Goal: Check status: Check status

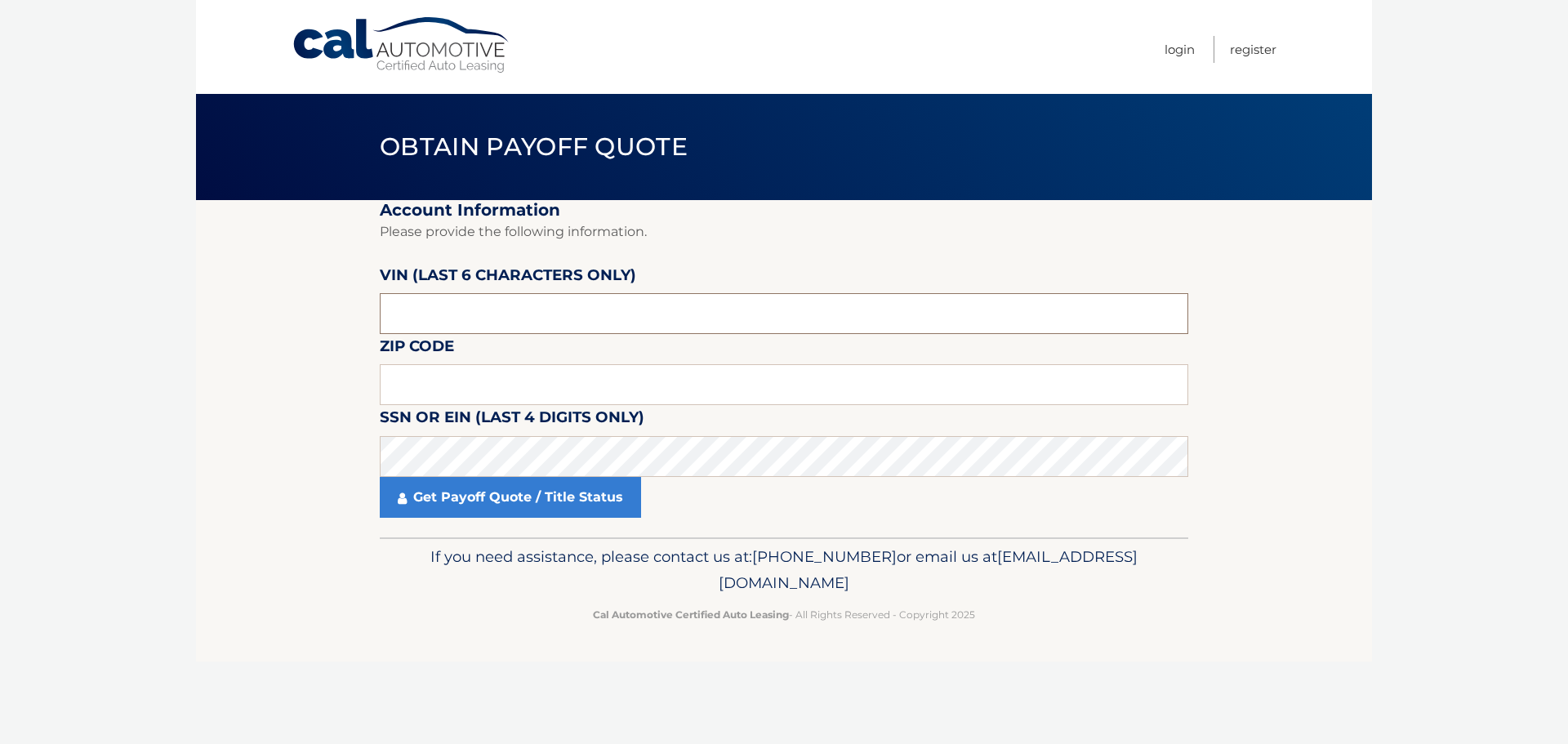
click at [567, 311] on input "text" at bounding box center [784, 314] width 808 height 41
type input "020500"
click at [753, 385] on input "text" at bounding box center [784, 385] width 808 height 41
type input "11754"
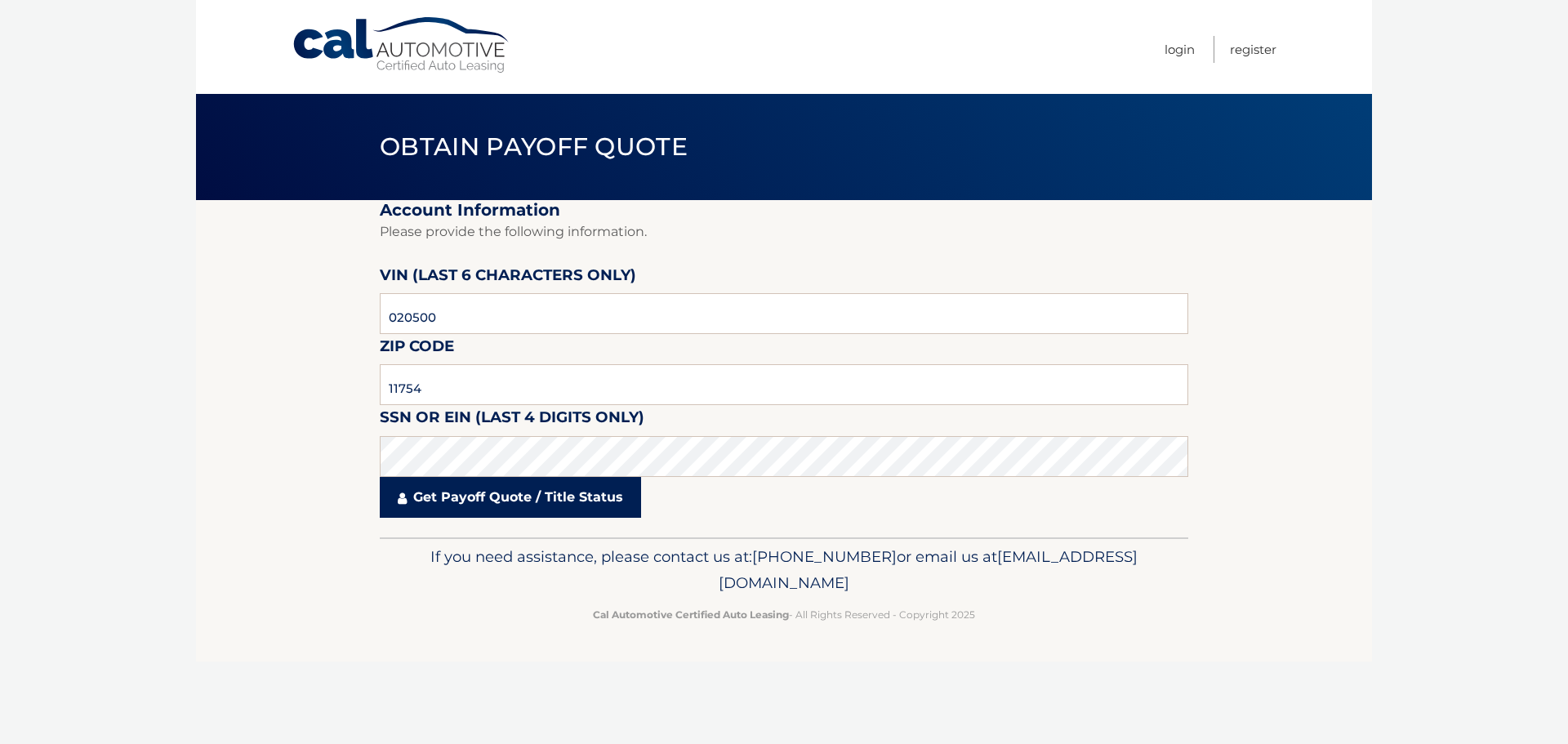
click at [555, 495] on link "Get Payoff Quote / Title Status" at bounding box center [510, 497] width 262 height 41
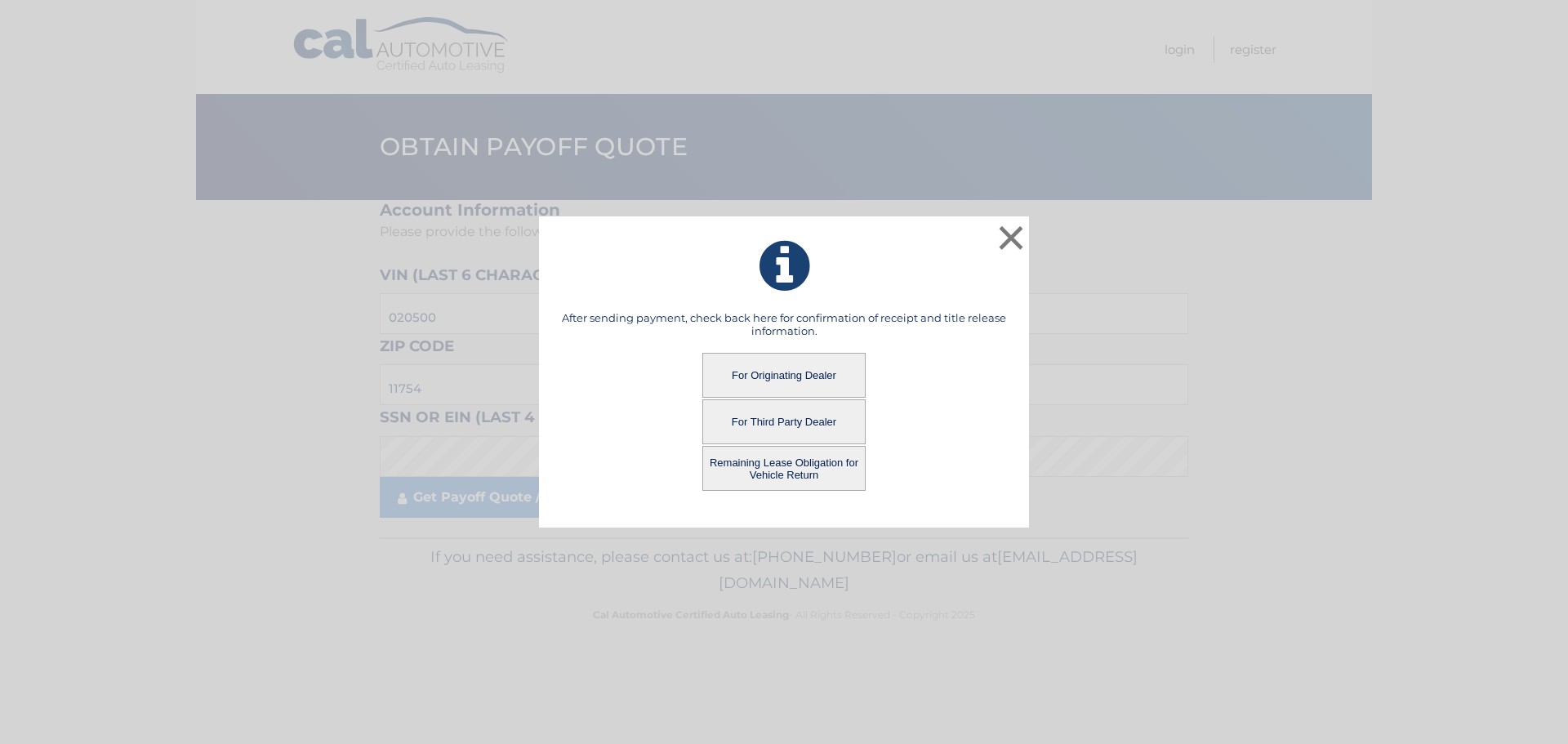
click at [793, 372] on button "For Originating Dealer" at bounding box center [784, 375] width 164 height 45
click at [796, 369] on button "For Originating Dealer" at bounding box center [784, 375] width 164 height 45
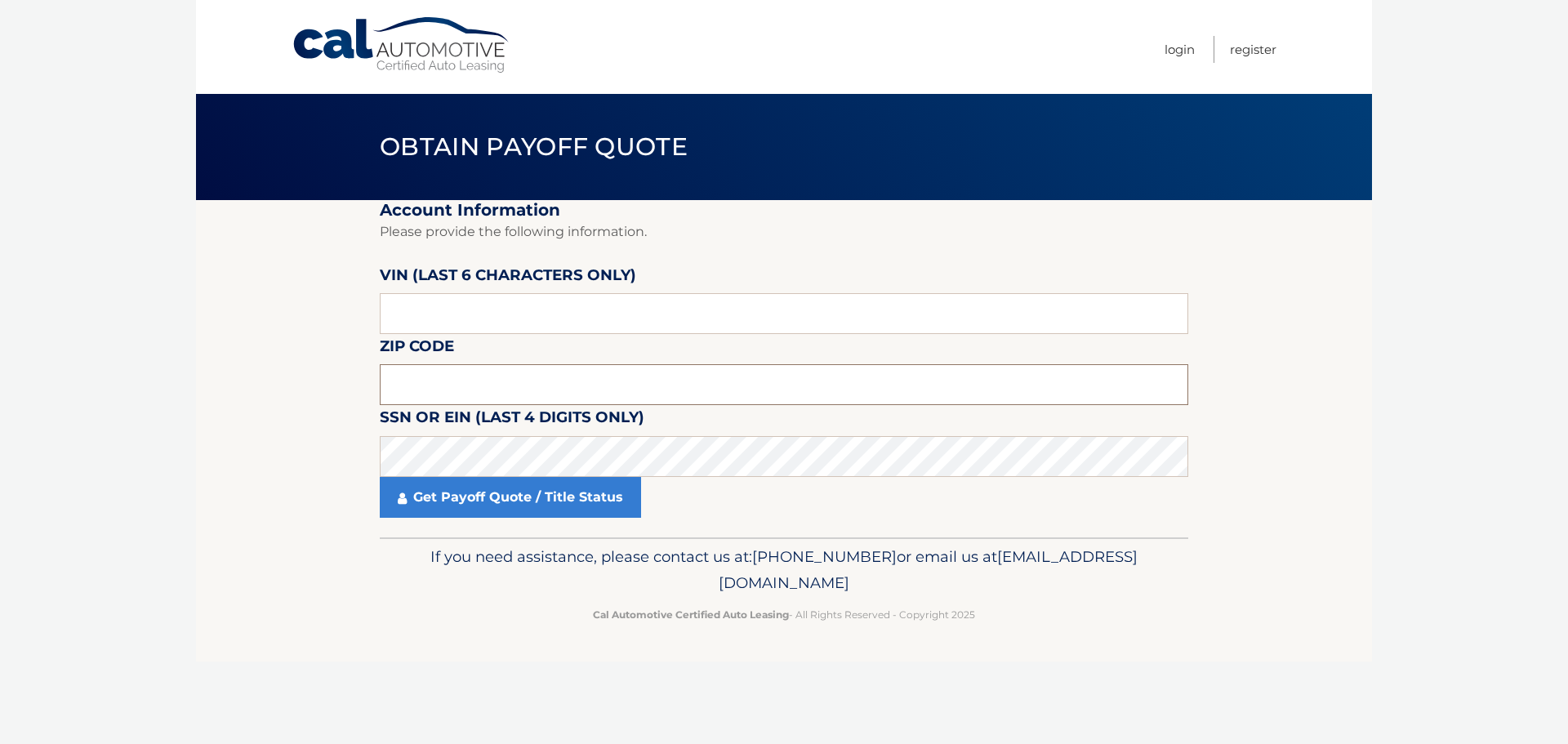
click at [656, 390] on input "text" at bounding box center [784, 385] width 808 height 41
type input "11754"
click at [517, 317] on input "text" at bounding box center [784, 314] width 808 height 41
type input "020500"
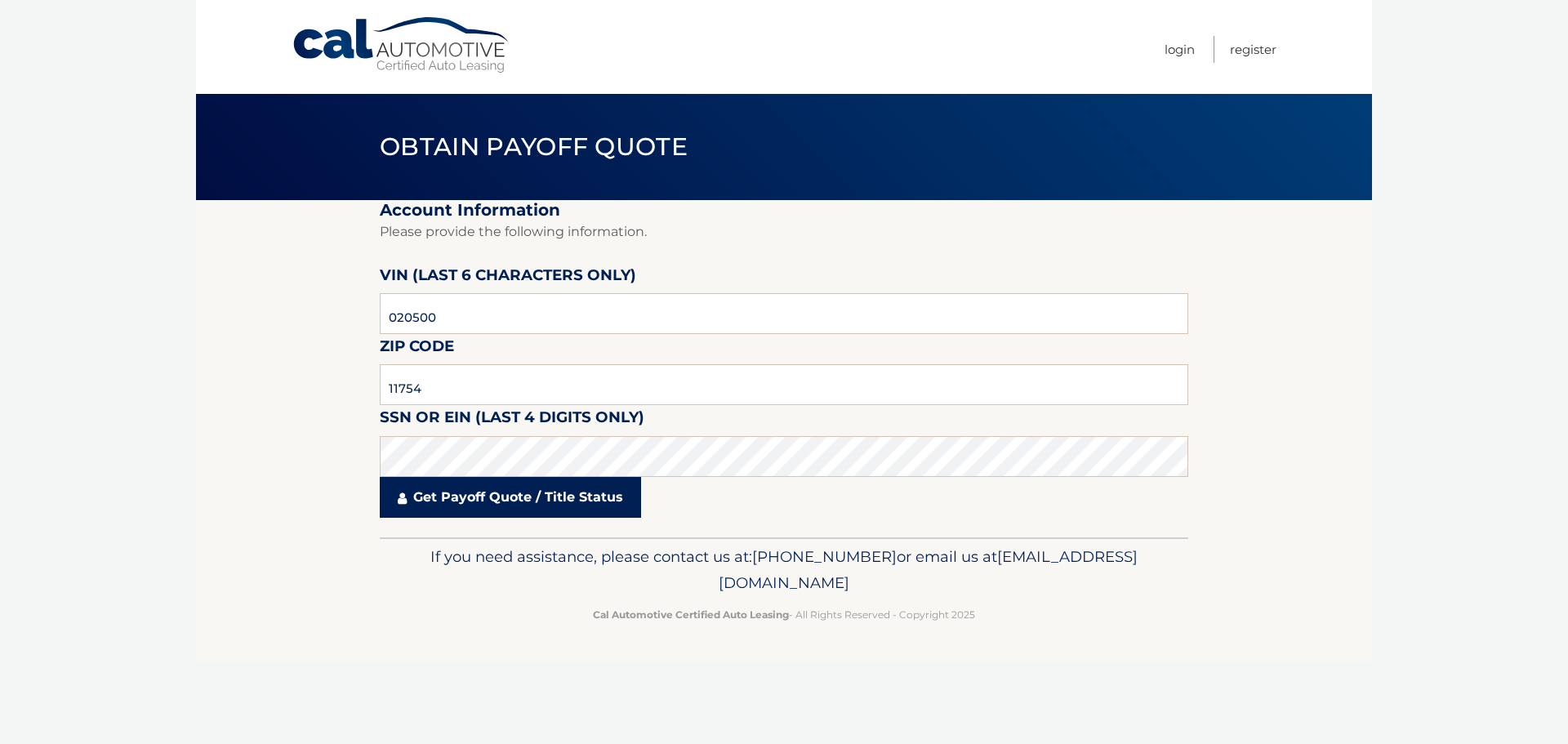
click at [490, 505] on link "Get Payoff Quote / Title Status" at bounding box center [510, 497] width 262 height 41
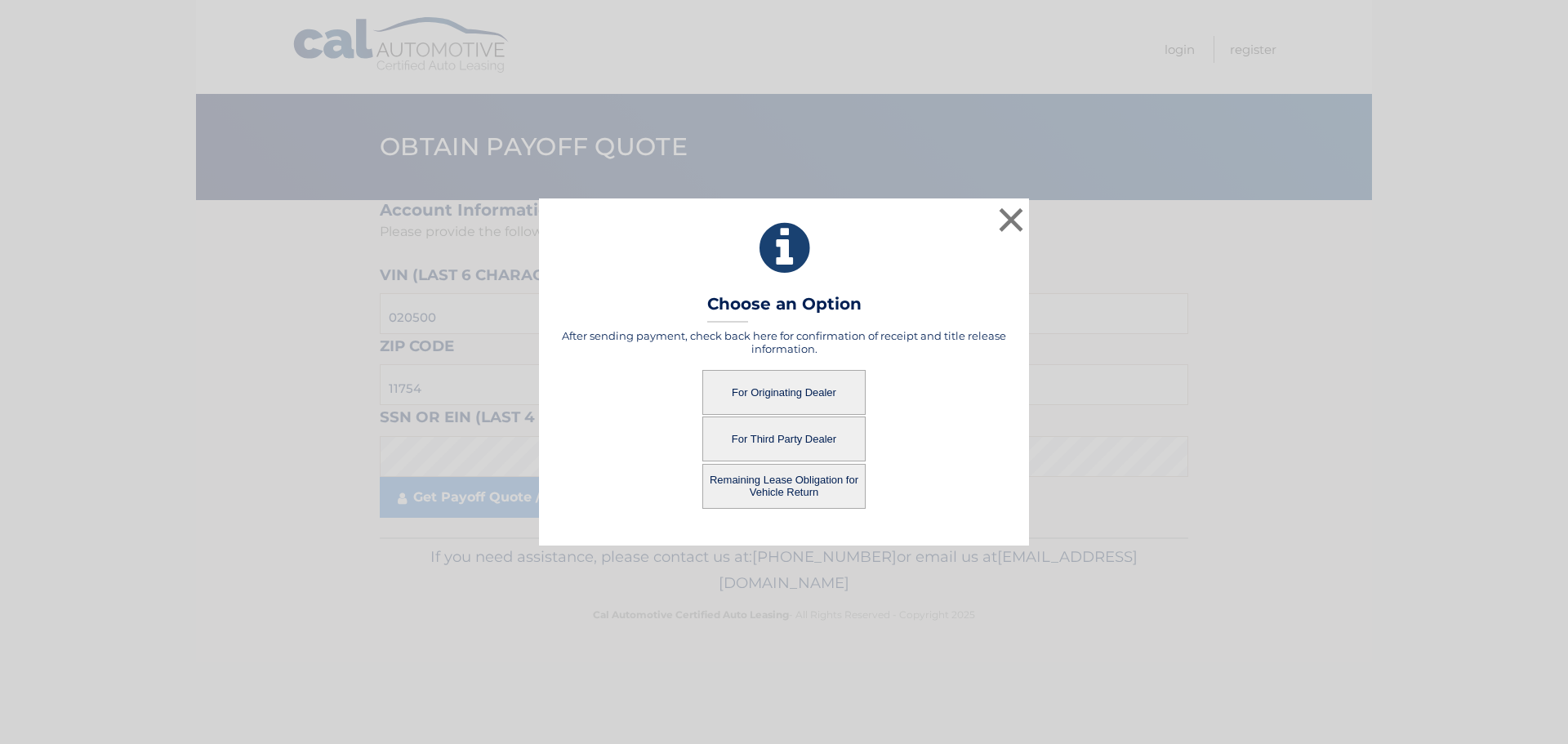
click at [782, 394] on button "For Originating Dealer" at bounding box center [784, 392] width 164 height 45
click at [819, 390] on button "For Originating Dealer" at bounding box center [784, 392] width 164 height 45
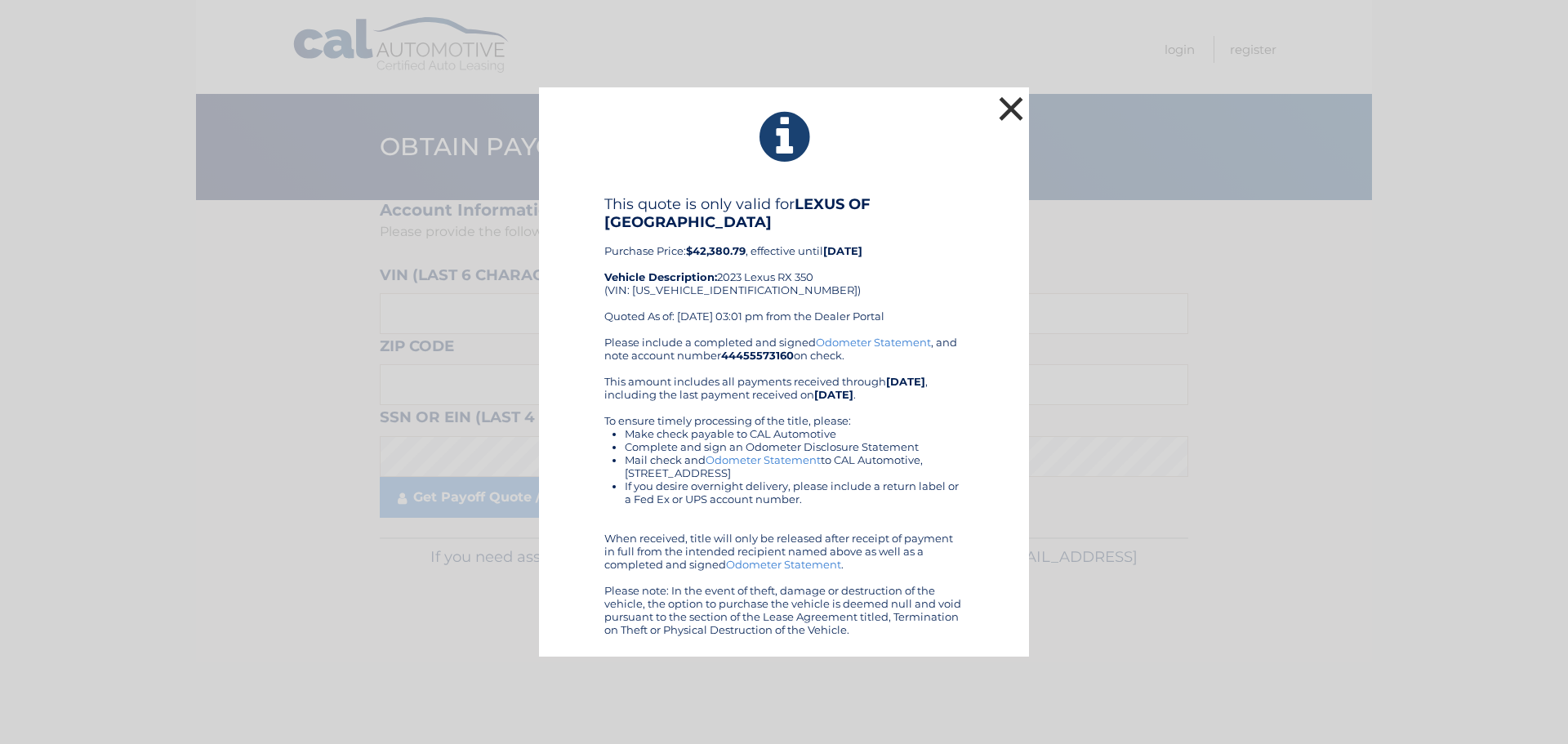
click at [1014, 108] on button "×" at bounding box center [1011, 108] width 33 height 33
